Goal: Transaction & Acquisition: Download file/media

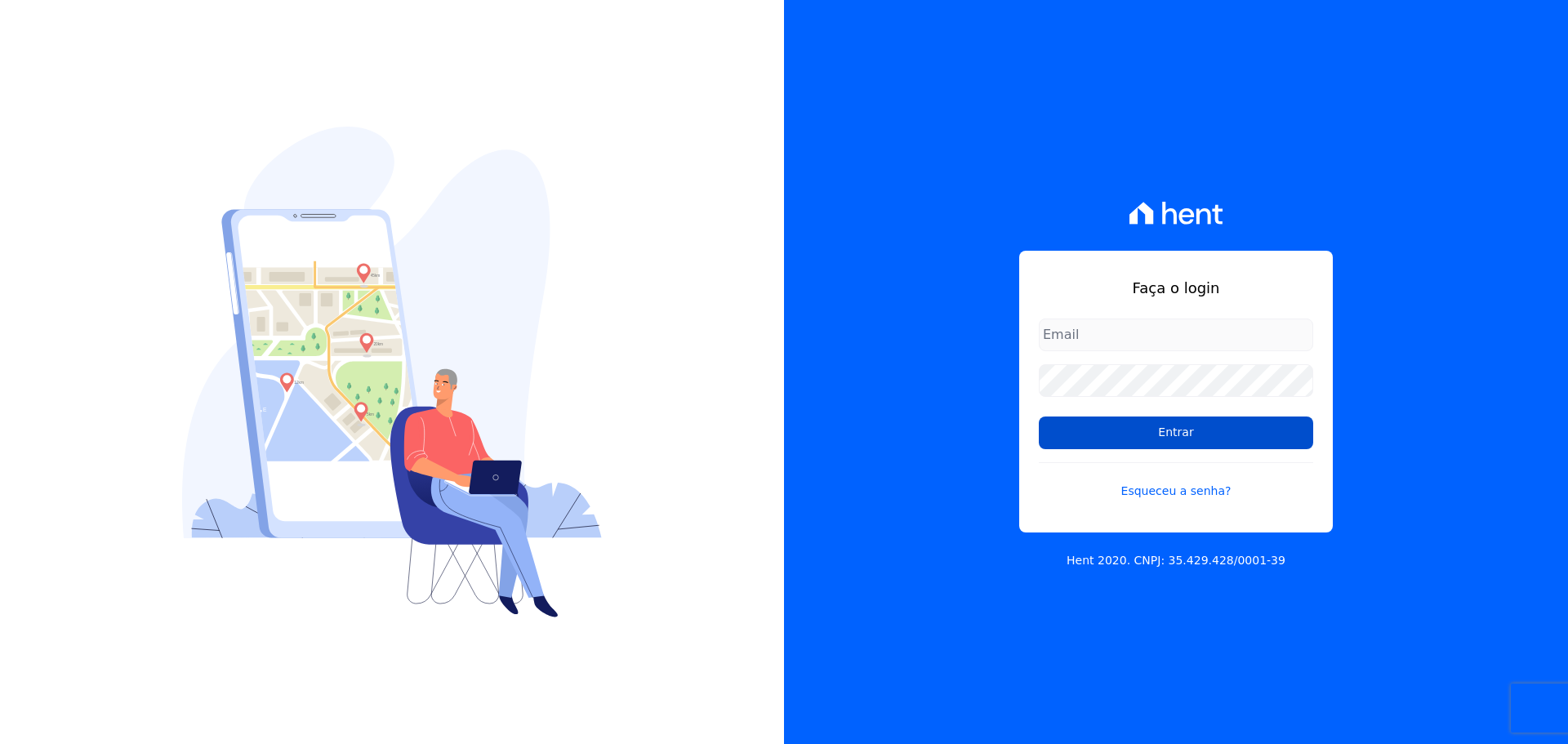
type input "[PERSON_NAME][EMAIL_ADDRESS][DOMAIN_NAME]"
click at [1213, 430] on input "Entrar" at bounding box center [1176, 432] width 274 height 33
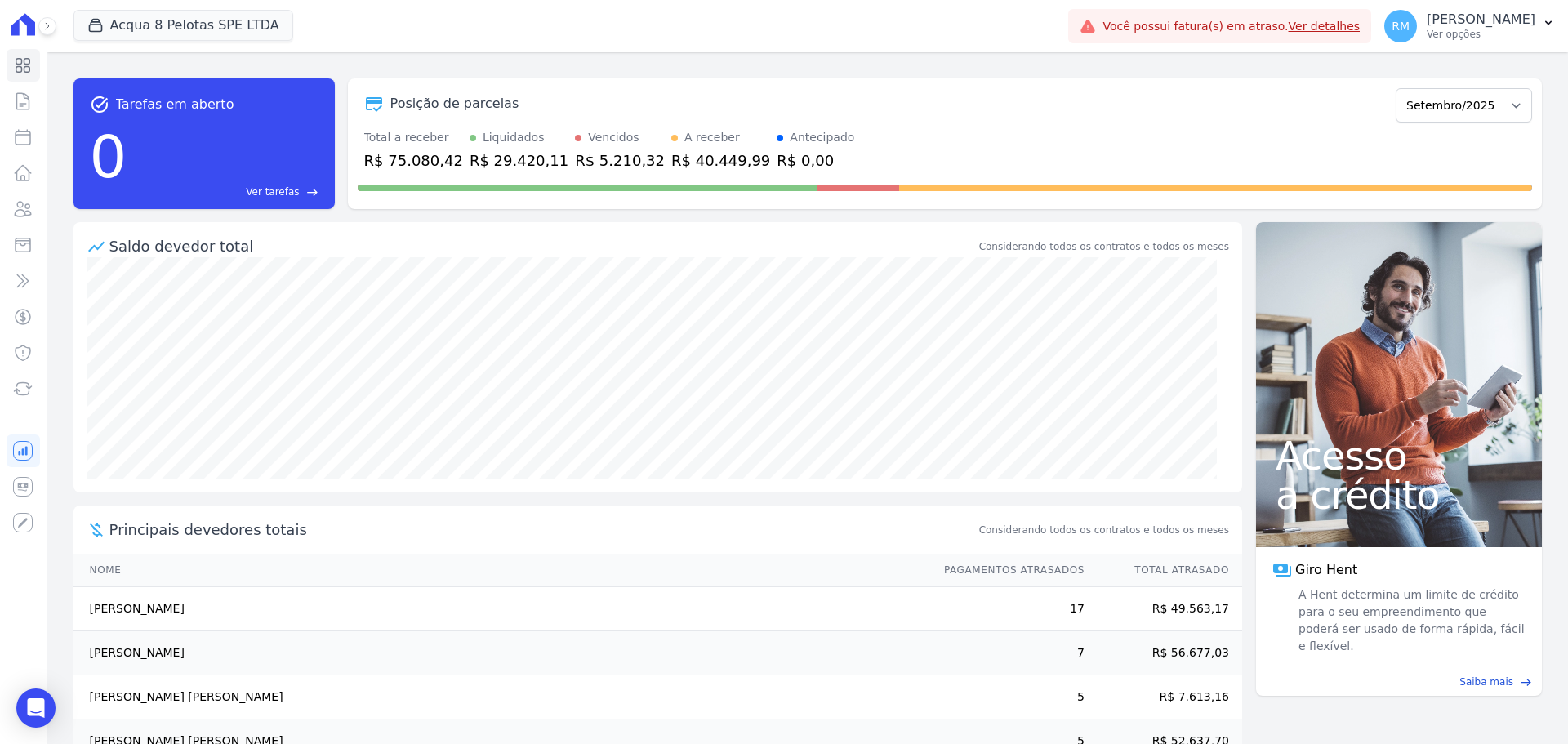
click at [50, 26] on icon at bounding box center [47, 27] width 10 height 10
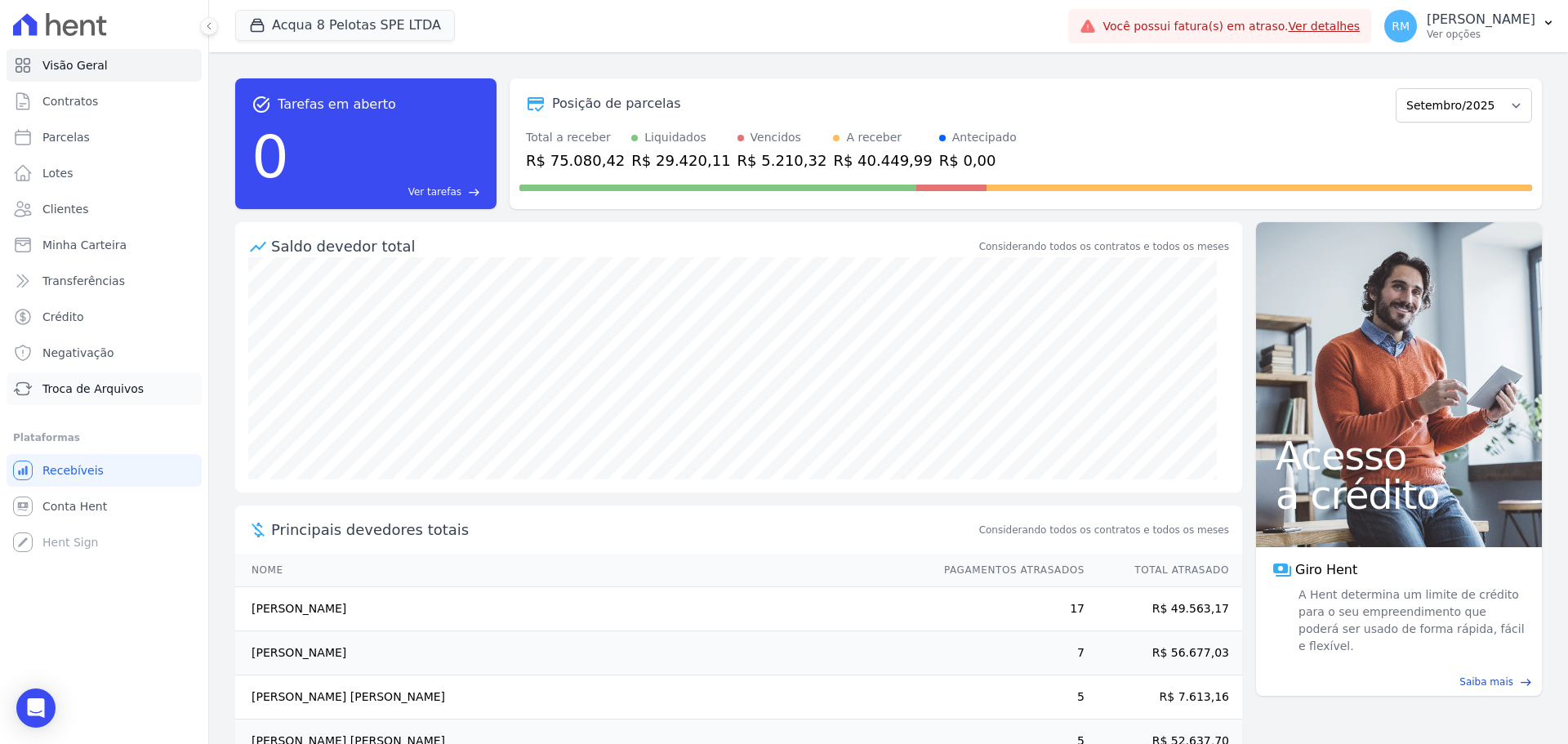
click at [102, 391] on span "Troca de Arquivos" at bounding box center [93, 389] width 102 height 17
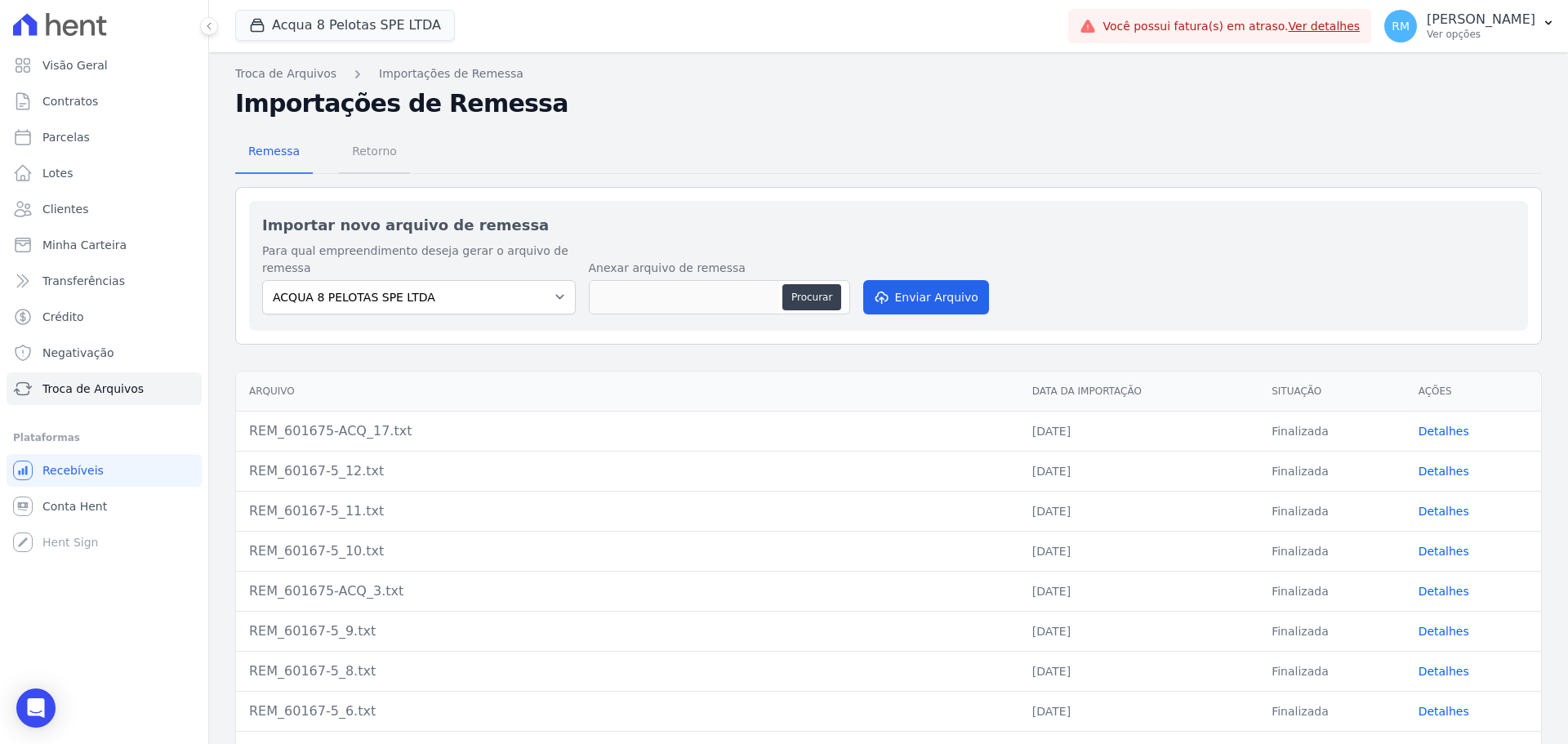
click at [364, 150] on span "Retorno" at bounding box center [374, 151] width 64 height 33
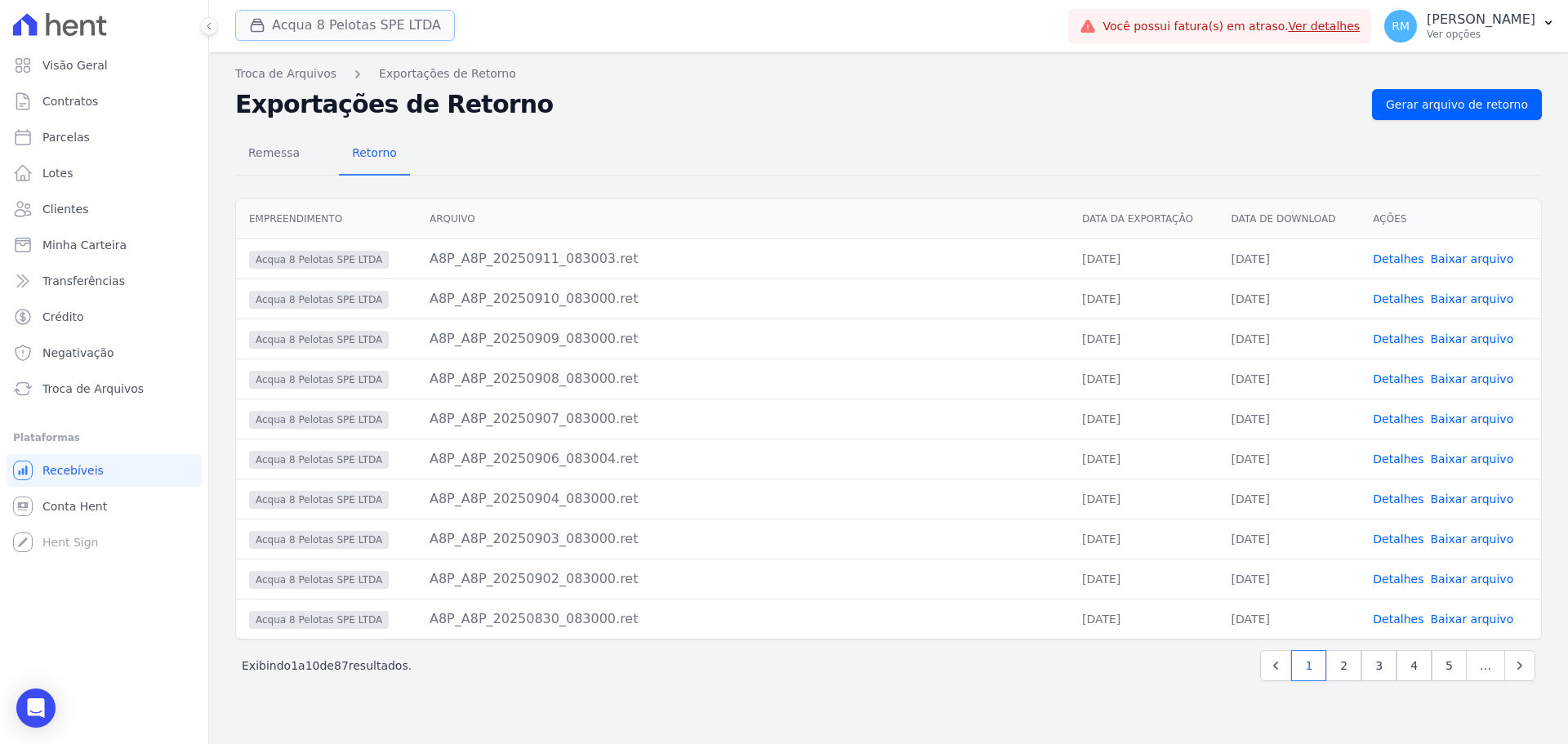
drag, startPoint x: 402, startPoint y: 17, endPoint x: 398, endPoint y: 32, distance: 15.5
click at [401, 17] on button "Acqua 8 Pelotas SPE LTDA" at bounding box center [344, 25] width 220 height 31
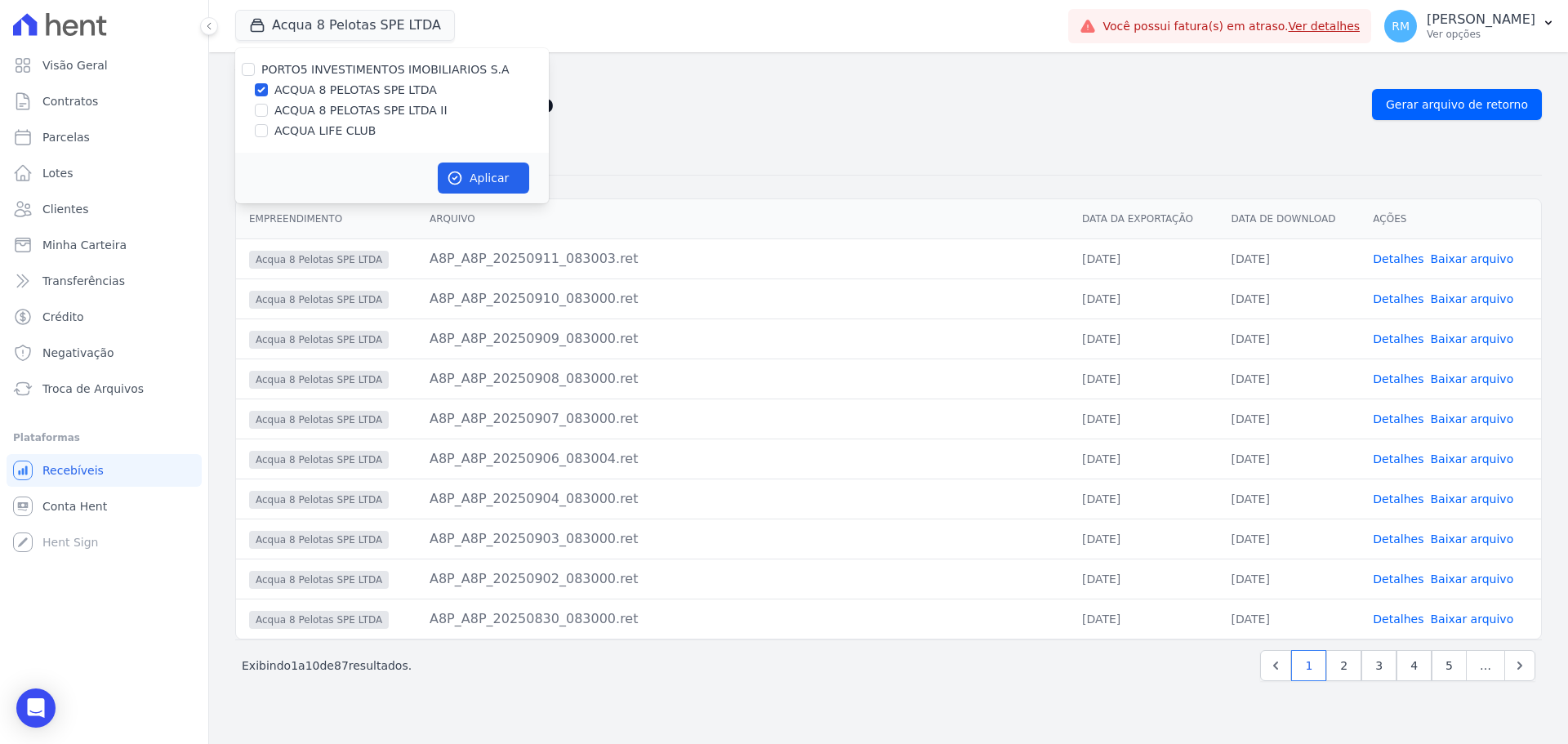
drag, startPoint x: 282, startPoint y: 136, endPoint x: 279, endPoint y: 125, distance: 11.4
click at [281, 135] on label "ACQUA LIFE CLUB" at bounding box center [324, 130] width 102 height 17
click at [268, 135] on input "ACQUA LIFE CLUB" at bounding box center [260, 130] width 13 height 13
checkbox input "true"
click at [267, 90] on input "ACQUA 8 PELOTAS SPE LTDA" at bounding box center [260, 89] width 13 height 13
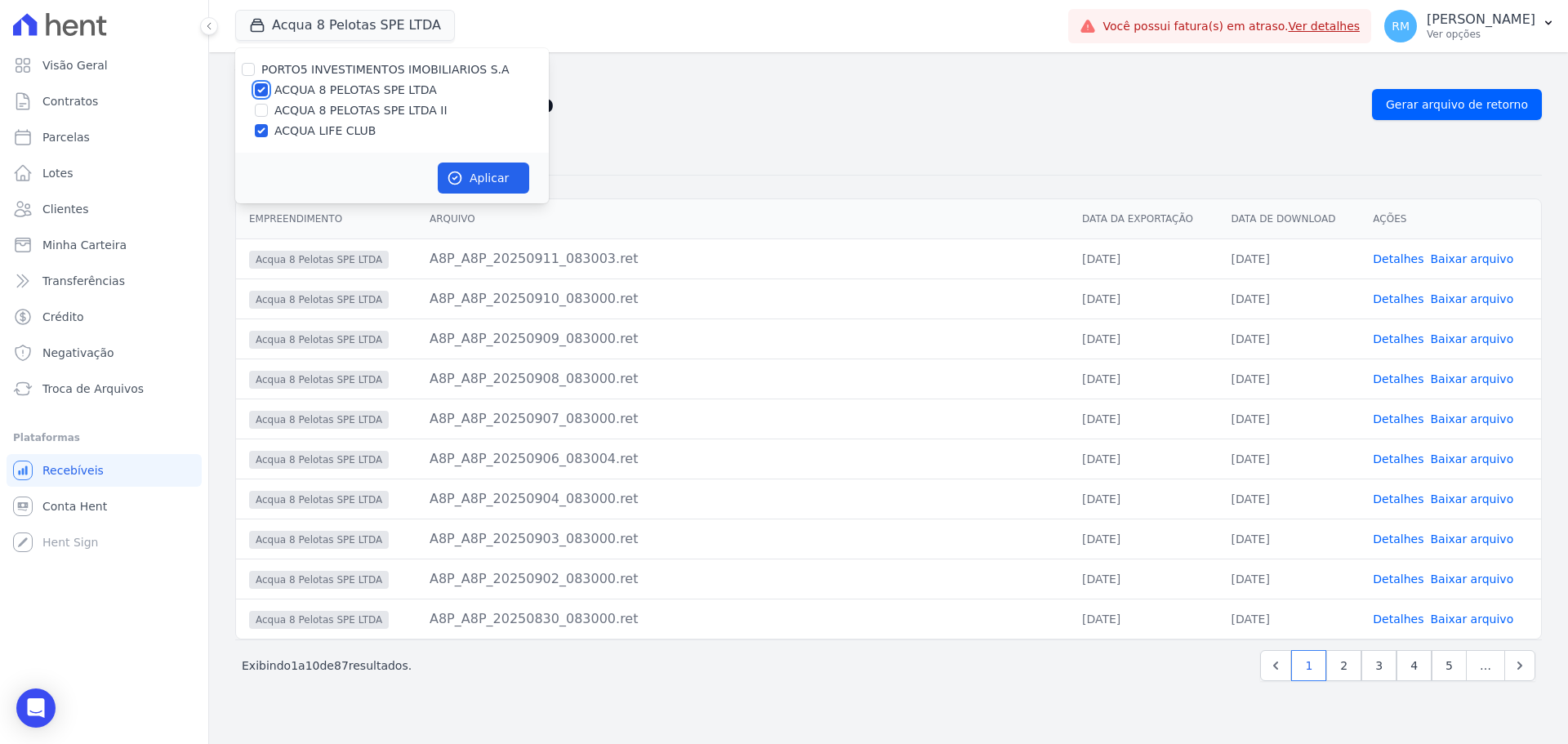
checkbox input "false"
click at [462, 183] on icon "button" at bounding box center [455, 178] width 17 height 17
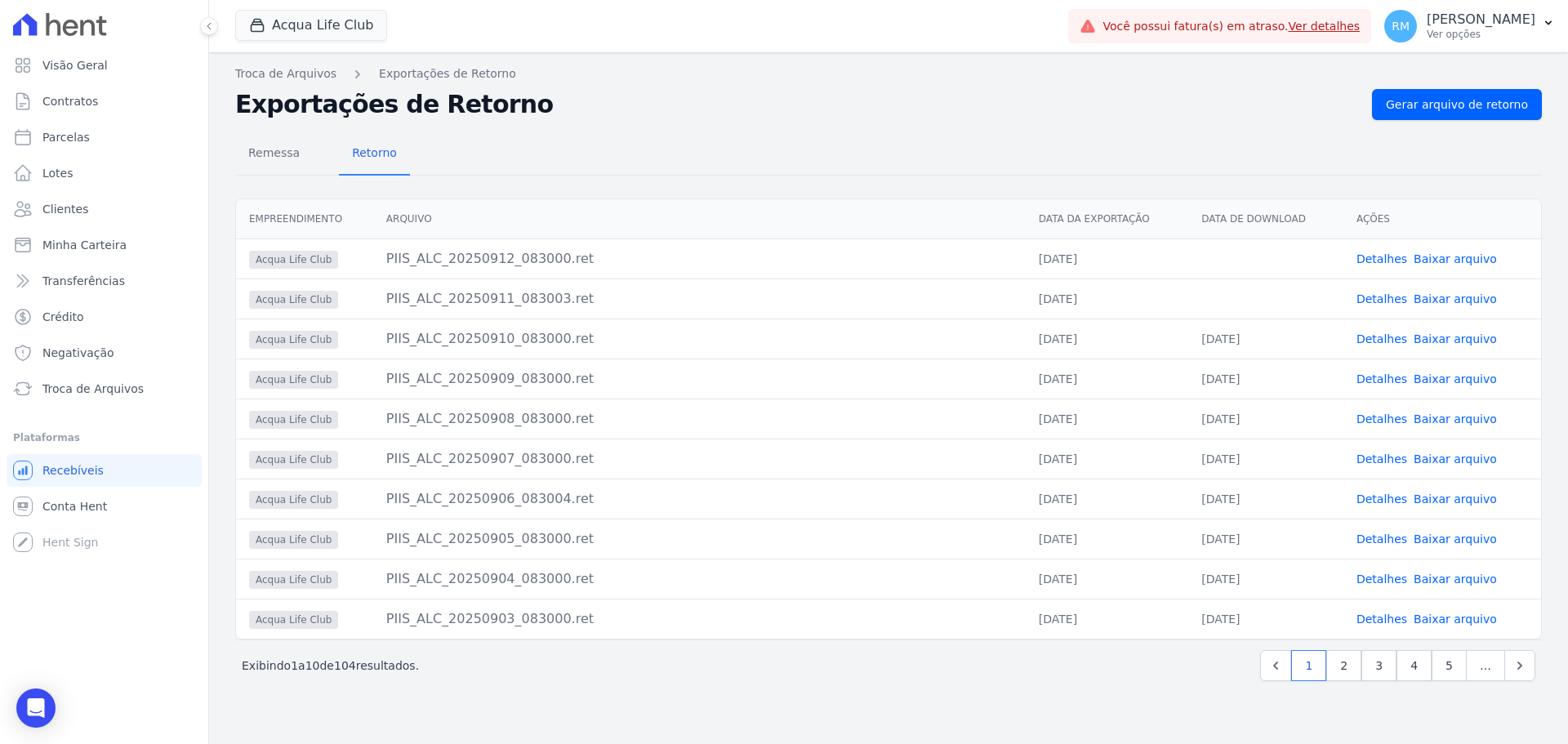
click at [1482, 260] on link "Baixar arquivo" at bounding box center [1455, 259] width 83 height 13
click at [1464, 304] on link "Baixar arquivo" at bounding box center [1455, 298] width 83 height 13
click at [272, 21] on button "Acqua Life Club" at bounding box center [311, 25] width 152 height 31
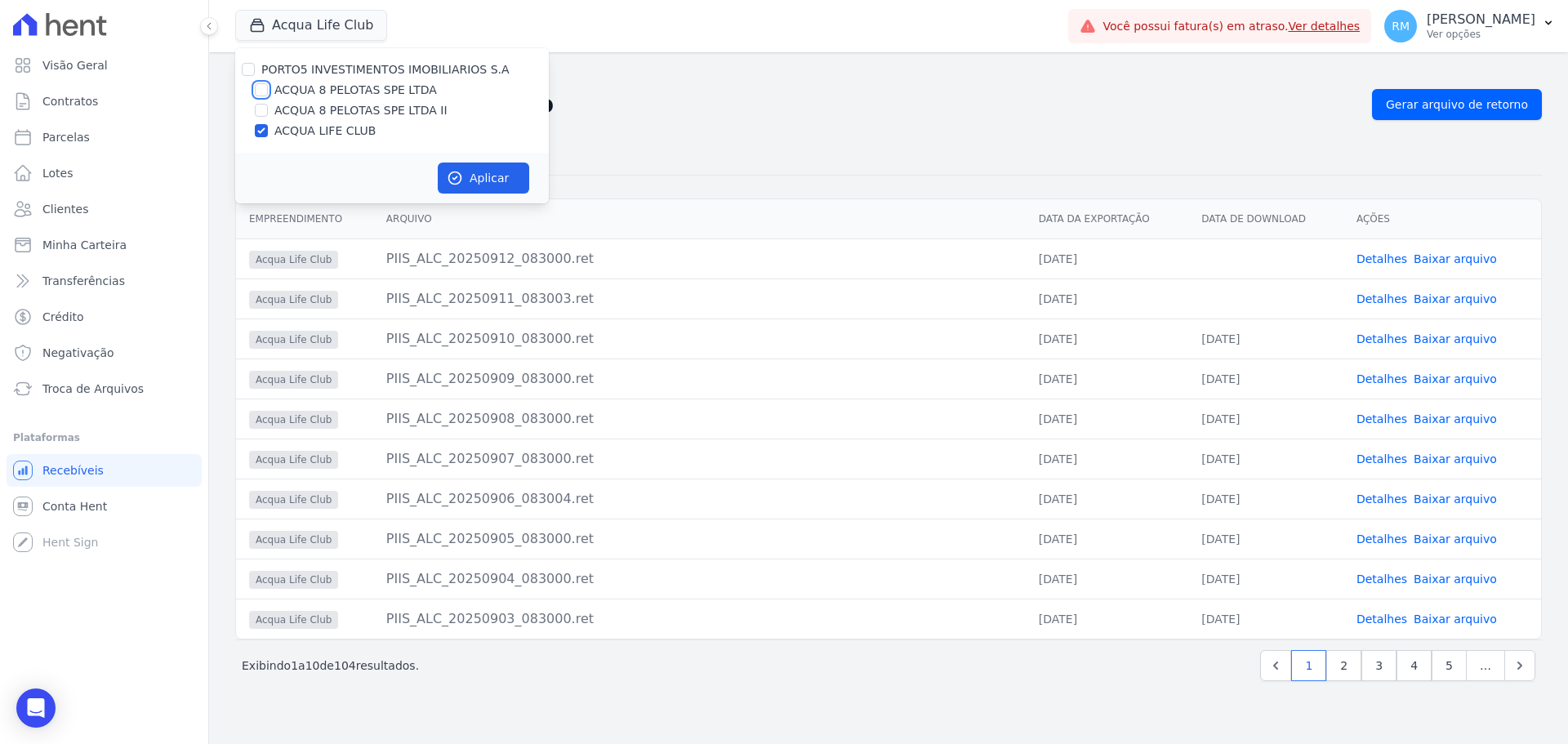
click at [258, 94] on input "ACQUA 8 PELOTAS SPE LTDA" at bounding box center [260, 89] width 13 height 13
checkbox input "true"
click at [272, 142] on div "PORTO5 INVESTIMENTOS IMOBILIARIOS S.A ACQUA 8 PELOTAS SPE LTDA ACQUA 8 PELOTAS …" at bounding box center [392, 101] width 314 height 105
click at [264, 136] on input "ACQUA LIFE CLUB" at bounding box center [260, 130] width 13 height 13
checkbox input "false"
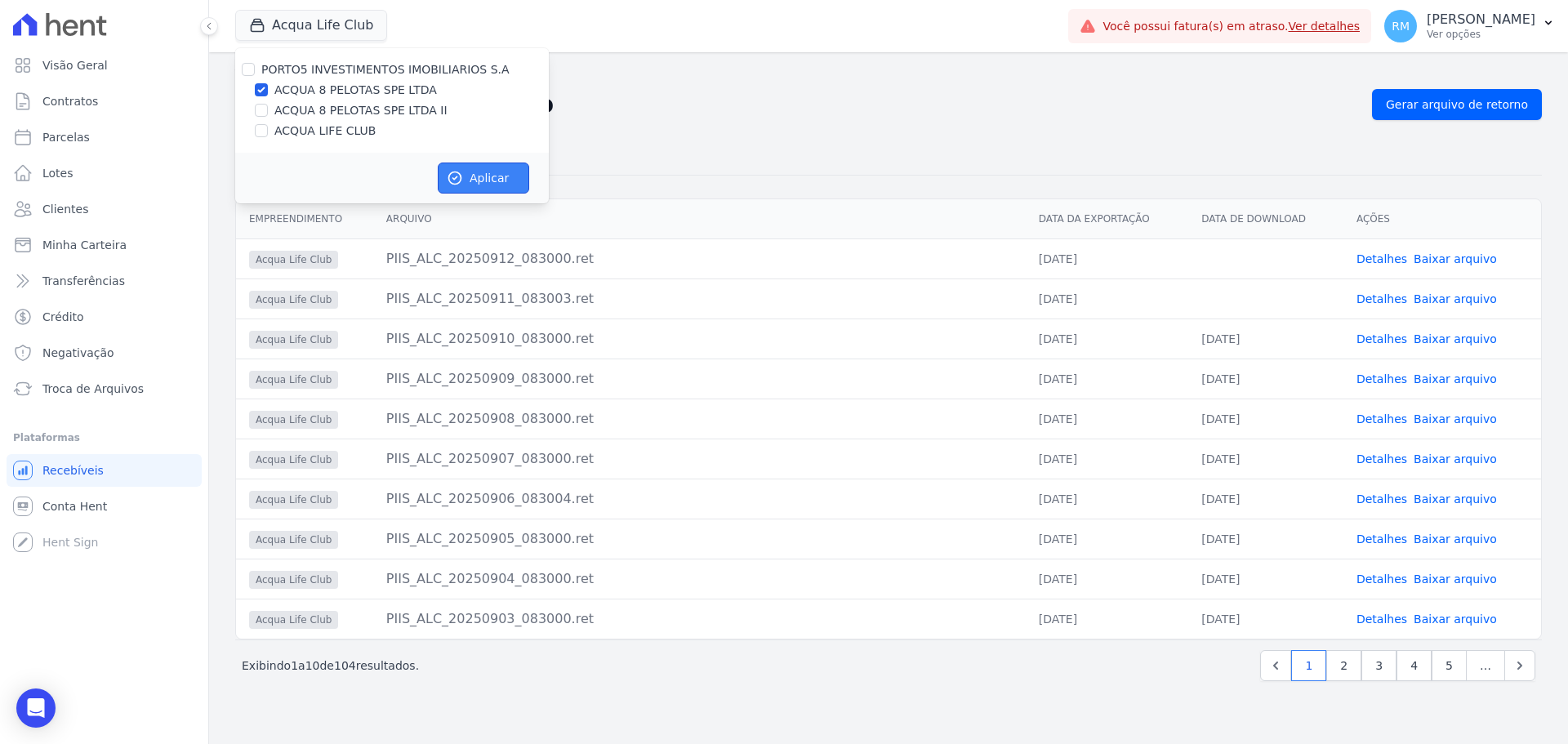
click at [455, 177] on icon "button" at bounding box center [455, 178] width 17 height 17
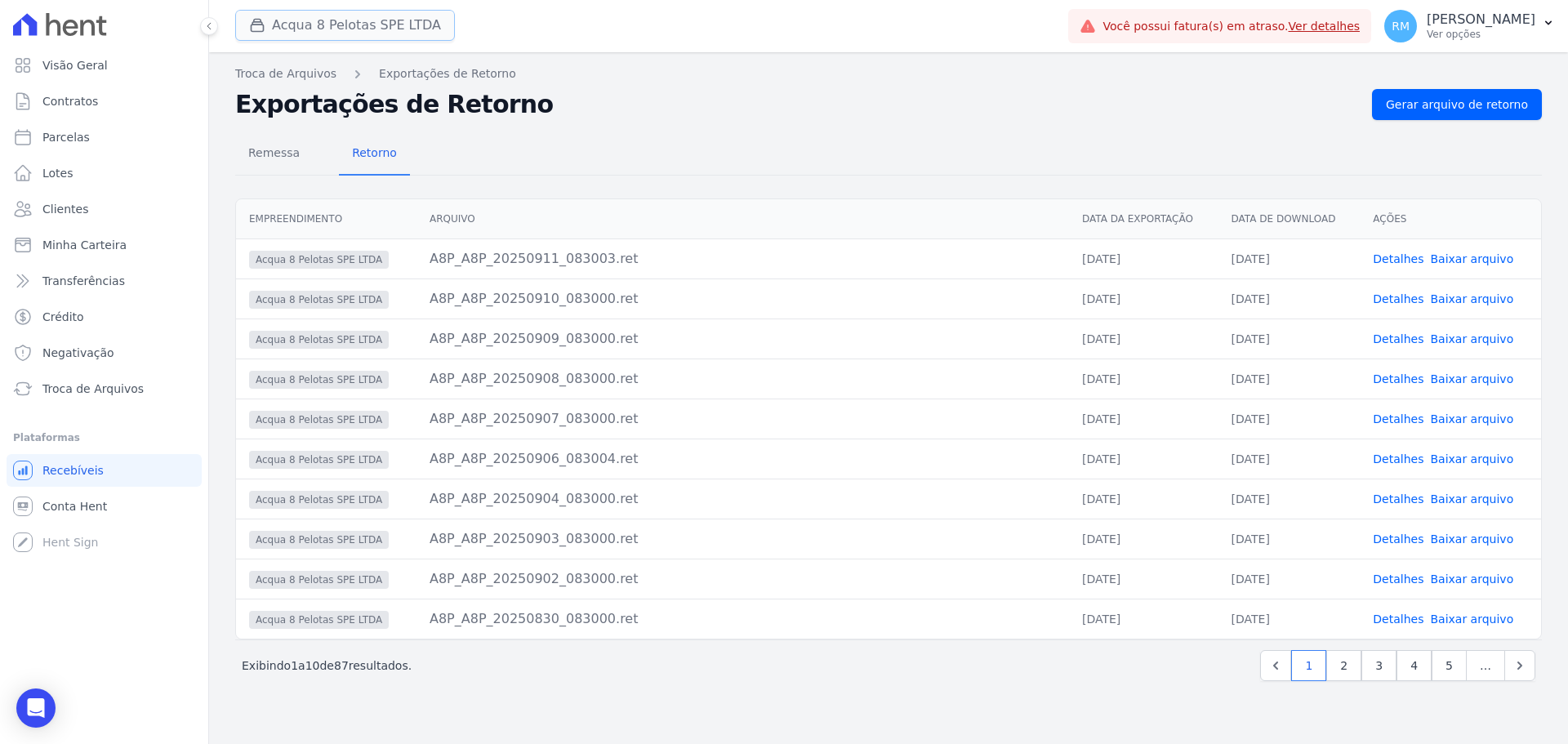
click at [385, 36] on button "Acqua 8 Pelotas SPE LTDA" at bounding box center [344, 25] width 220 height 31
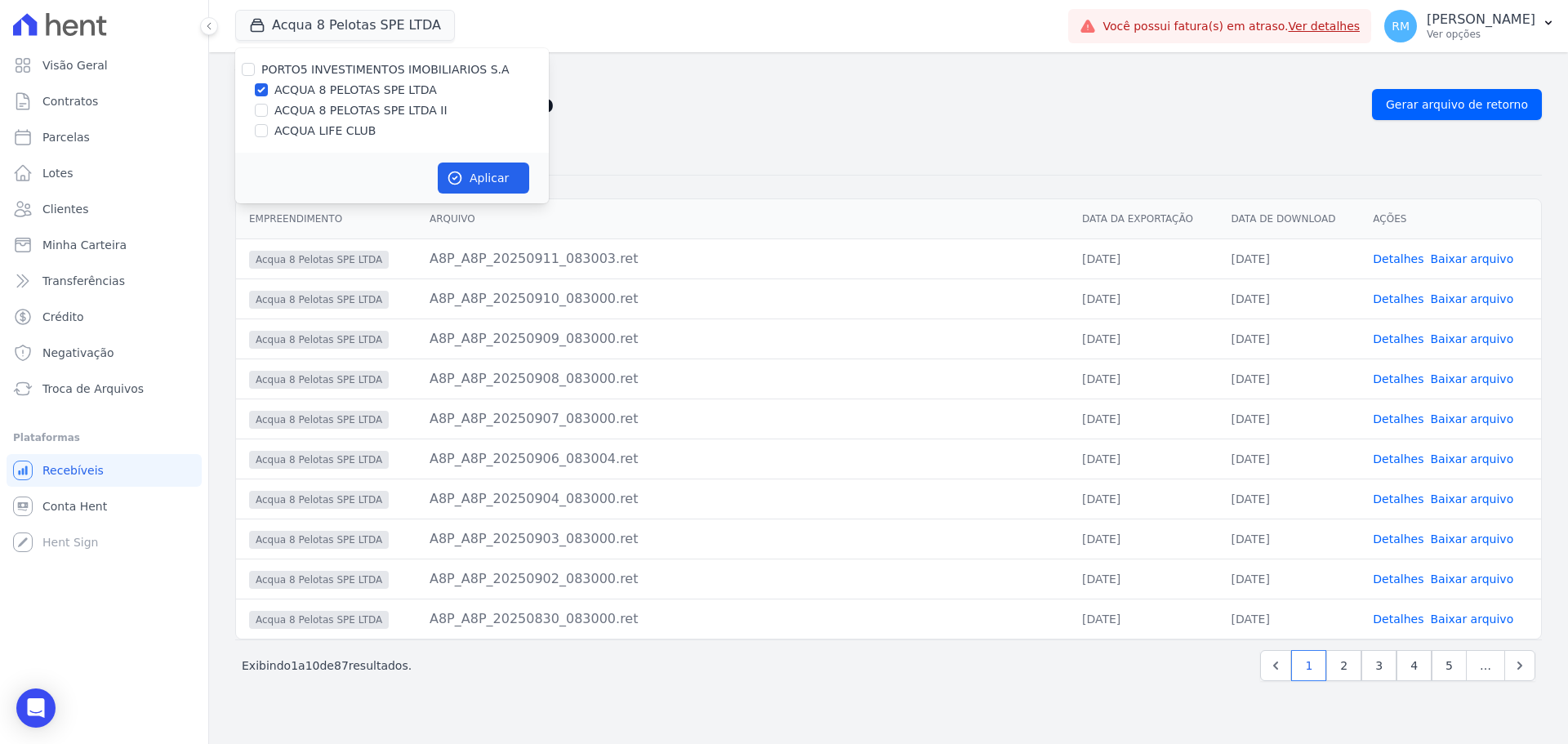
drag, startPoint x: 343, startPoint y: 95, endPoint x: 326, endPoint y: 112, distance: 24.0
click at [341, 96] on label "ACQUA 8 PELOTAS SPE LTDA" at bounding box center [355, 90] width 163 height 17
click at [268, 96] on input "ACQUA 8 PELOTAS SPE LTDA" at bounding box center [260, 89] width 13 height 13
checkbox input "false"
click at [325, 112] on label "ACQUA 8 PELOTAS SPE LTDA II" at bounding box center [361, 110] width 174 height 17
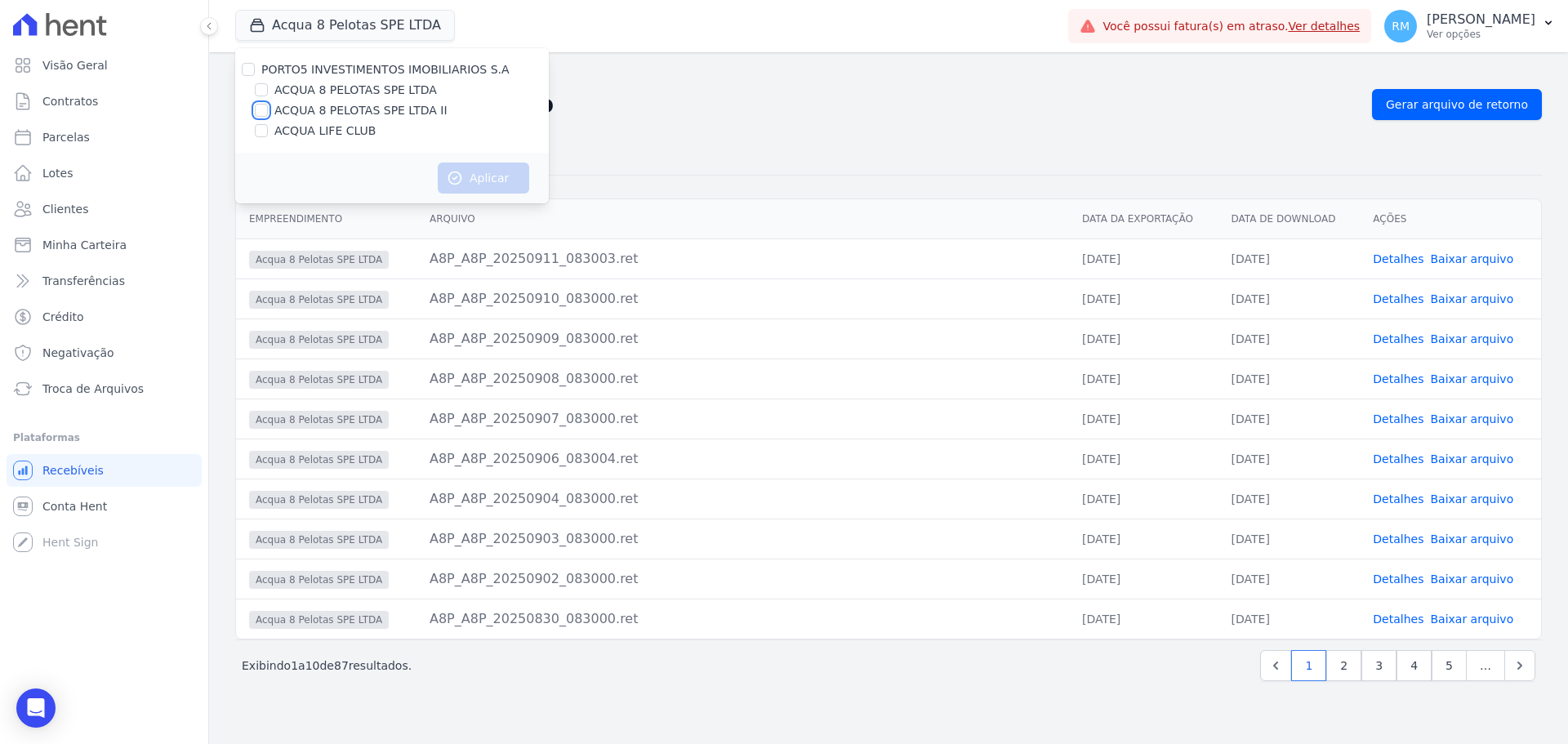
click at [268, 112] on input "ACQUA 8 PELOTAS SPE LTDA II" at bounding box center [260, 110] width 13 height 13
checkbox input "true"
click at [453, 183] on icon "button" at bounding box center [455, 178] width 17 height 17
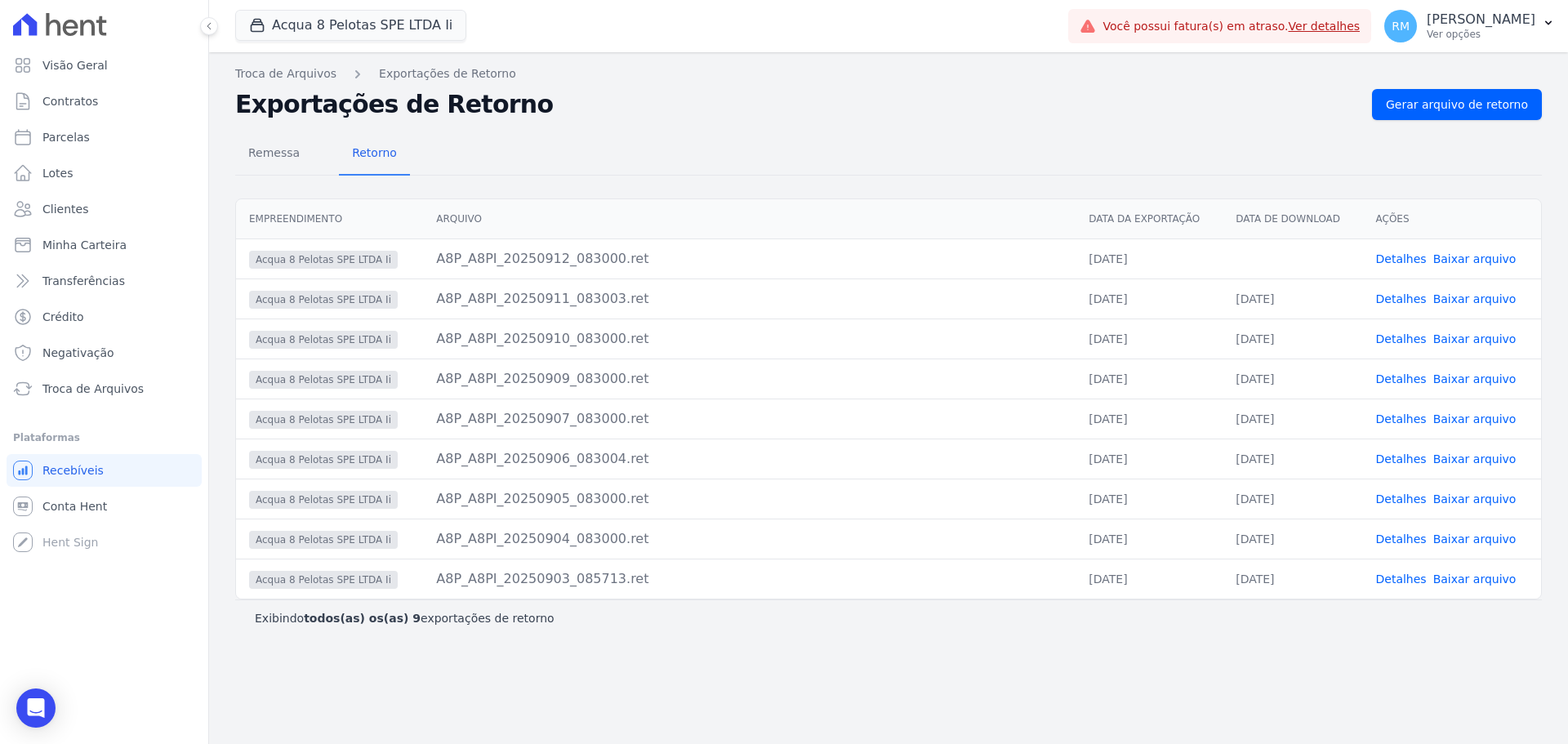
click at [1466, 259] on link "Baixar arquivo" at bounding box center [1474, 259] width 83 height 13
